Goal: Find specific page/section: Find specific page/section

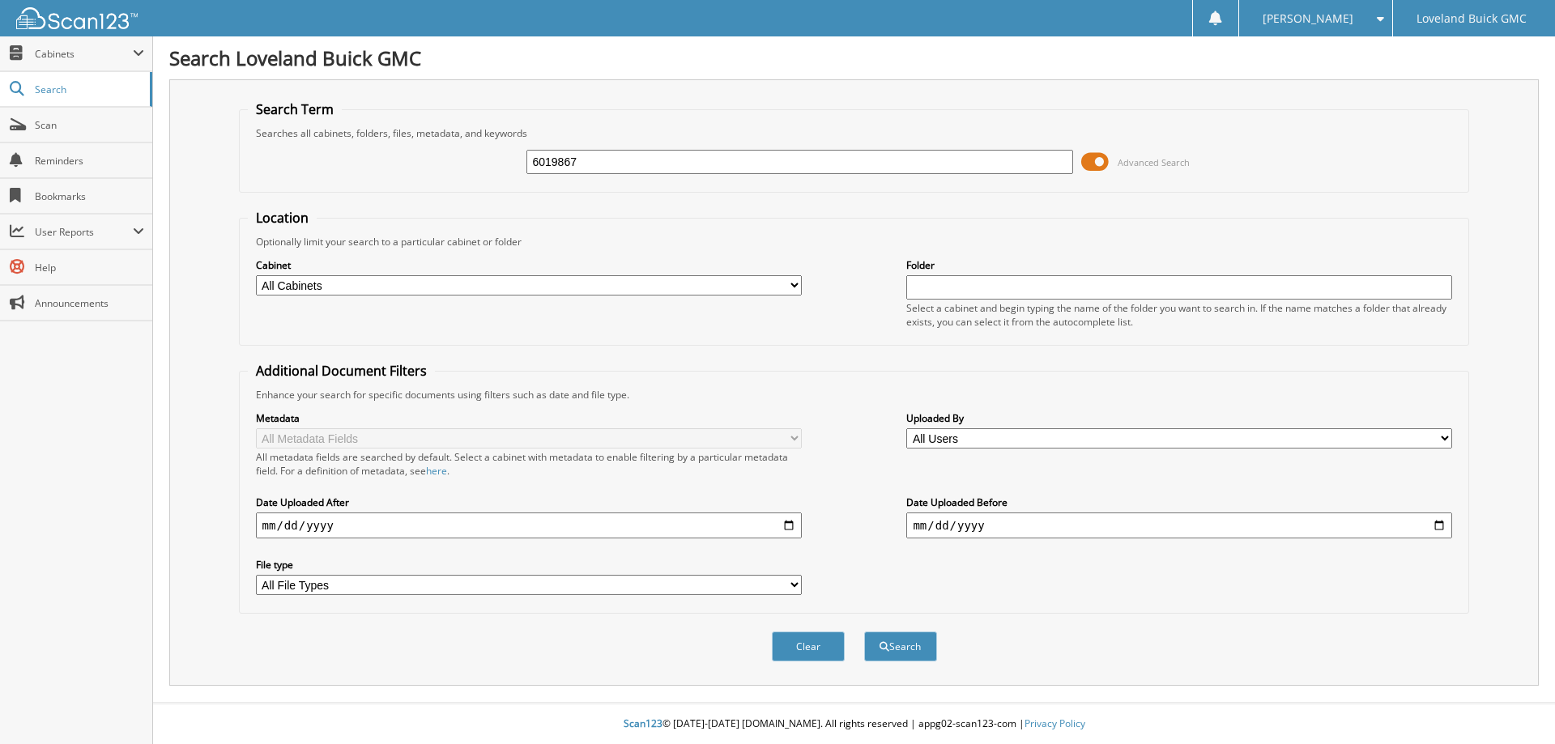
type input "6019867"
click at [864, 632] on button "Search" at bounding box center [900, 647] width 73 height 30
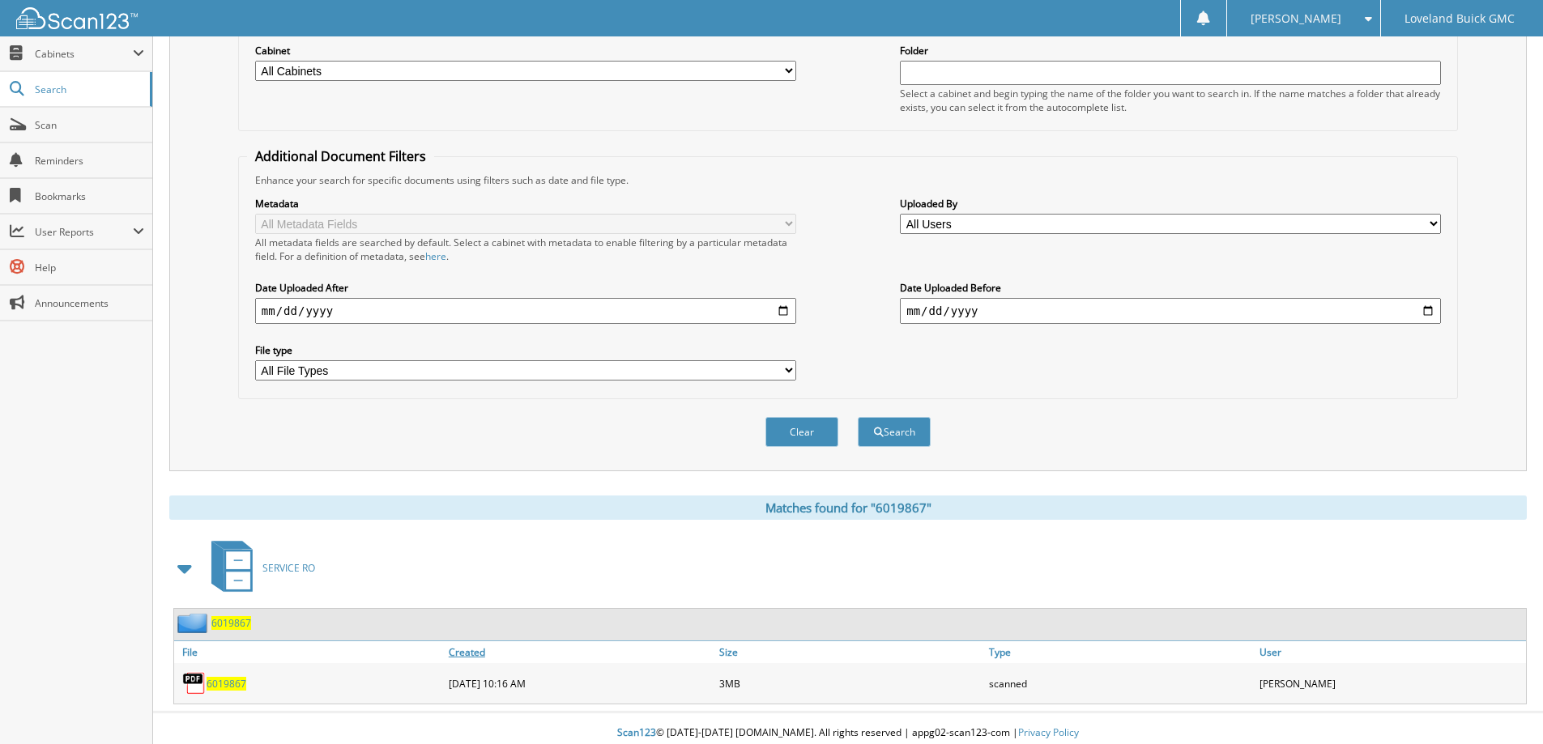
scroll to position [224, 0]
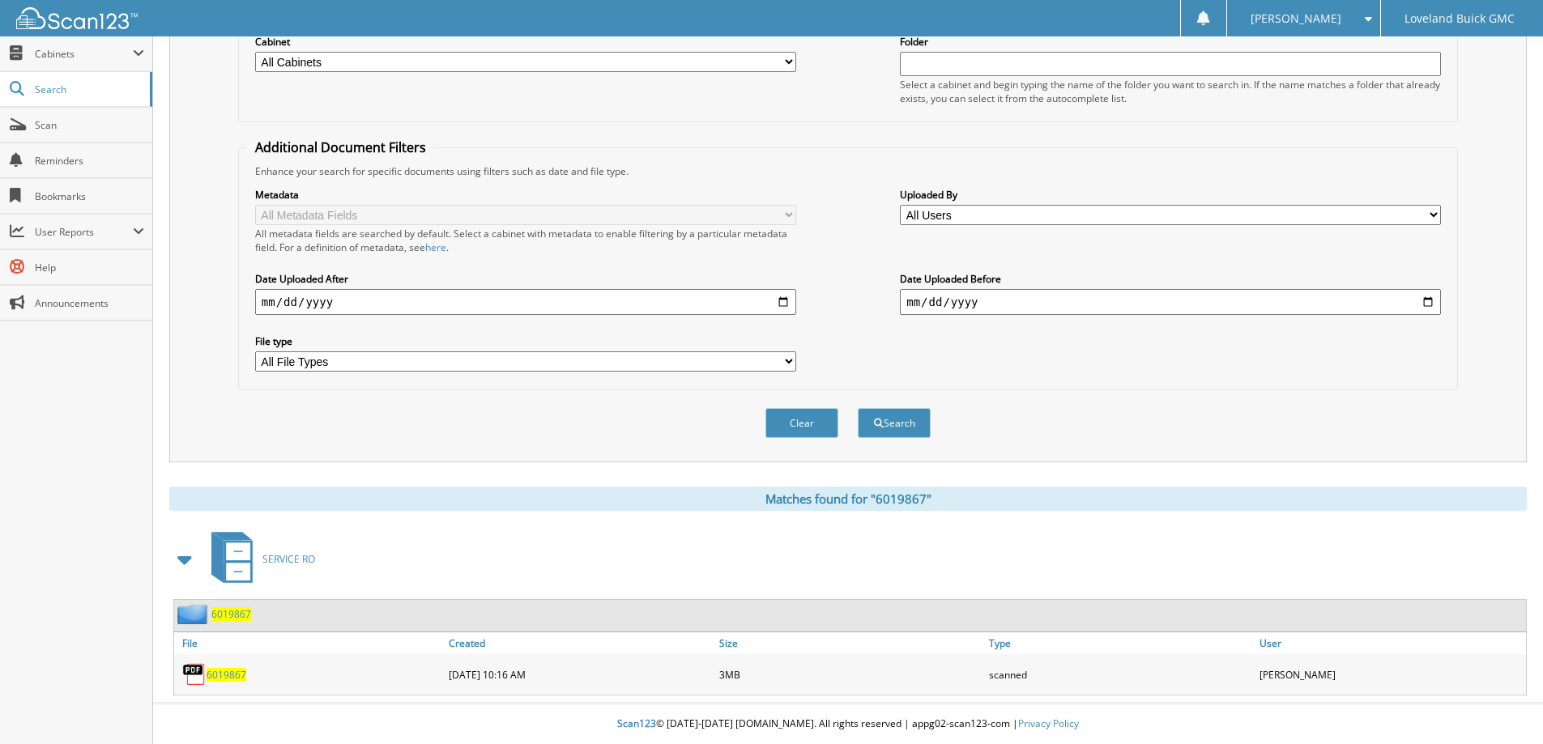
click at [218, 671] on span "6019867" at bounding box center [227, 675] width 40 height 14
